Goal: Task Accomplishment & Management: Use online tool/utility

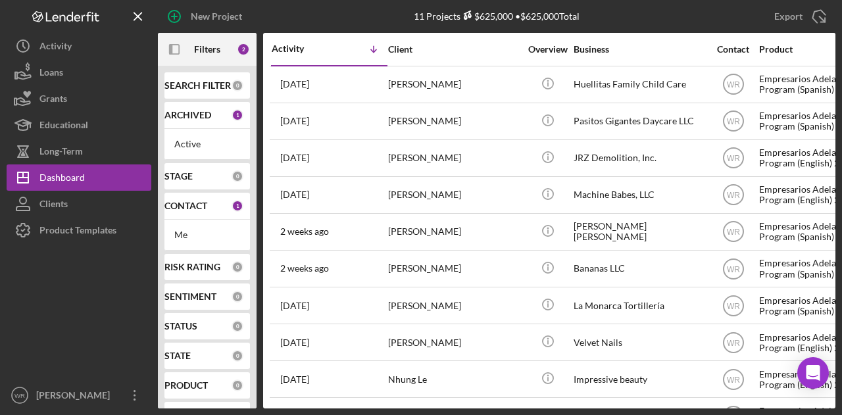
scroll to position [132, 0]
click at [170, 47] on icon "button" at bounding box center [170, 49] width 3 height 11
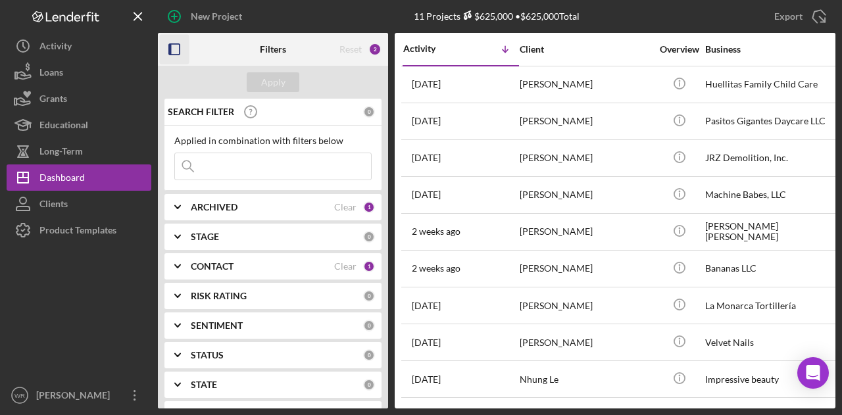
click at [245, 264] on div "CONTACT" at bounding box center [262, 266] width 143 height 11
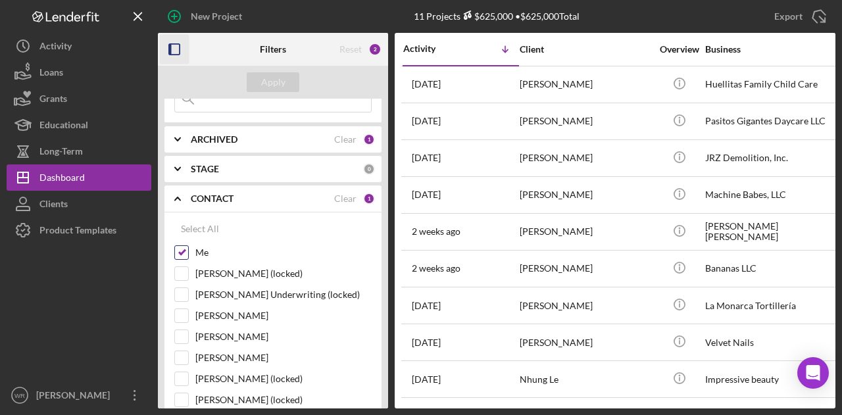
scroll to position [132, 0]
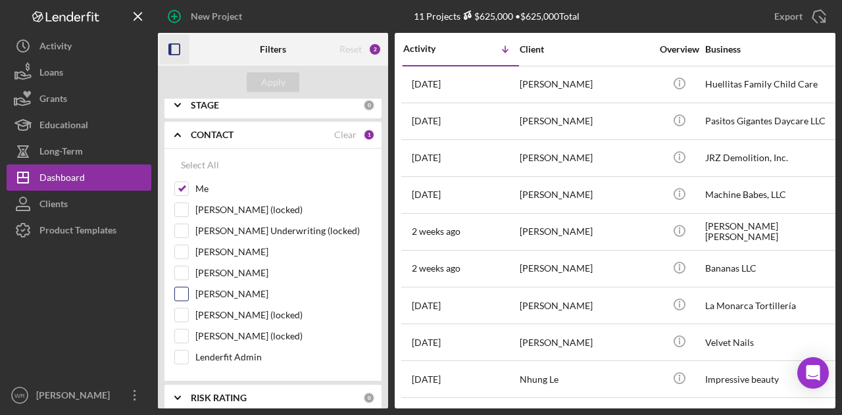
click at [232, 287] on label "Gloria Murillo" at bounding box center [283, 293] width 176 height 13
click at [188, 287] on input "Gloria Murillo" at bounding box center [181, 293] width 13 height 13
click at [293, 77] on button "Apply" at bounding box center [273, 82] width 53 height 20
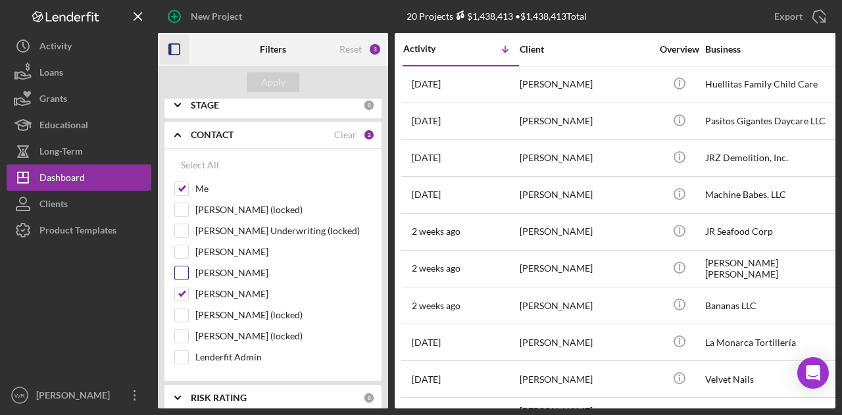
click at [214, 282] on div "Jhonattan Herrada" at bounding box center [272, 276] width 197 height 21
click at [214, 291] on label "Gloria Murillo" at bounding box center [283, 293] width 176 height 13
click at [188, 291] on input "Gloria Murillo" at bounding box center [181, 293] width 13 height 13
checkbox input "false"
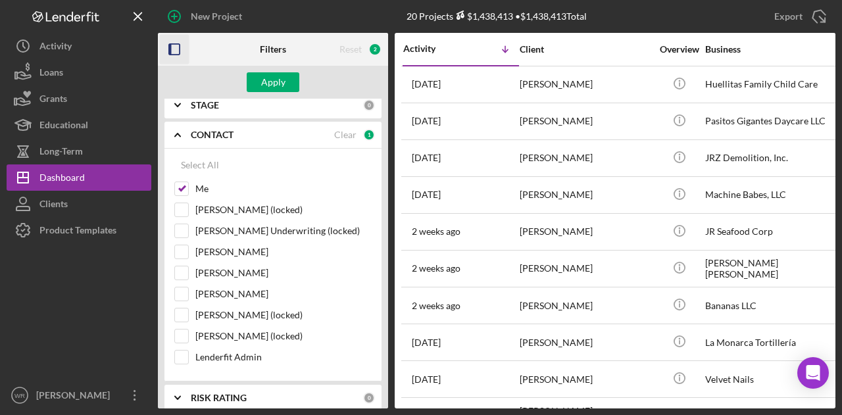
click at [171, 39] on icon "button" at bounding box center [175, 50] width 30 height 30
